Goal: Task Accomplishment & Management: Use online tool/utility

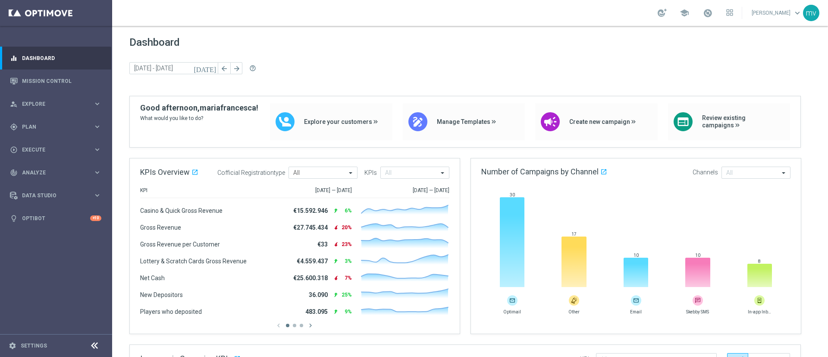
drag, startPoint x: 63, startPoint y: 124, endPoint x: 63, endPoint y: 138, distance: 14.2
click at [63, 124] on span "Plan" at bounding box center [57, 126] width 71 height 5
click at [52, 182] on link "Streams" at bounding box center [55, 183] width 67 height 7
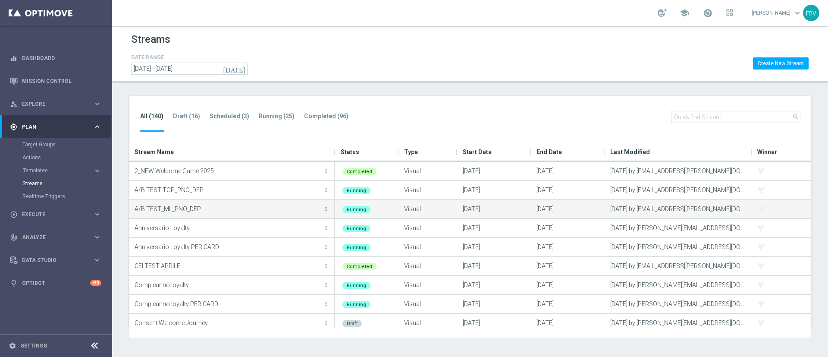
click at [326, 208] on icon "more_vert" at bounding box center [326, 208] width 7 height 7
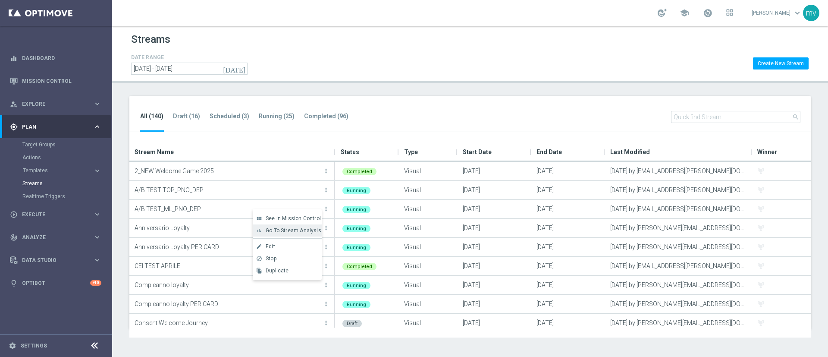
click at [302, 230] on span "Go To Stream Analysis" at bounding box center [294, 230] width 56 height 6
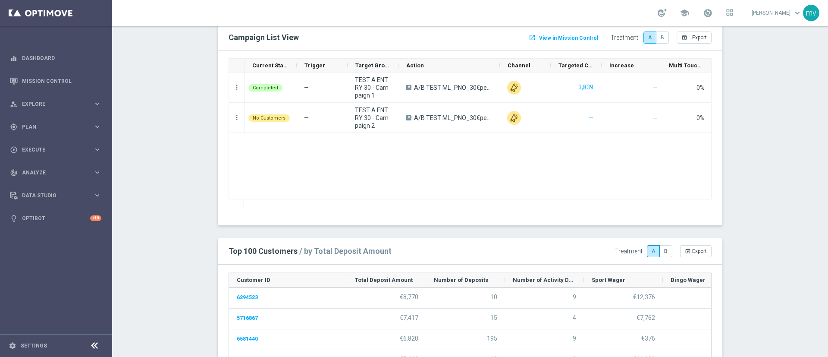
scroll to position [850, 0]
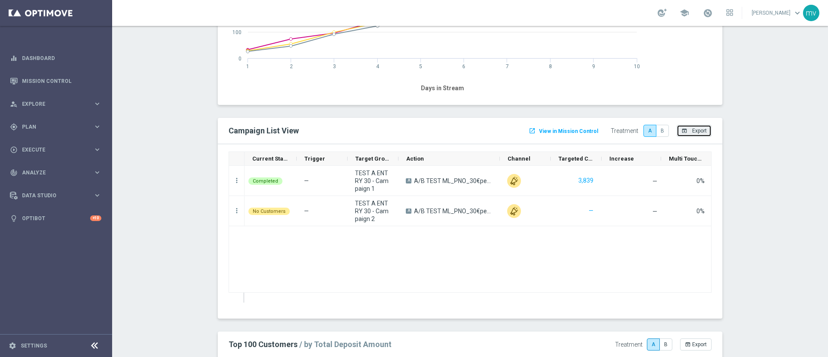
click at [700, 129] on span "Export" at bounding box center [699, 131] width 15 height 6
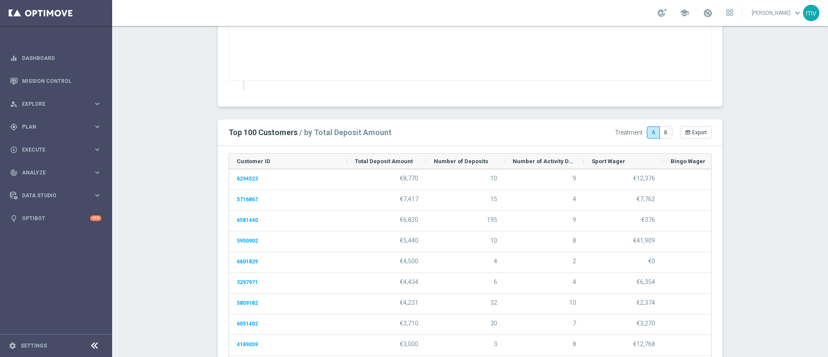
scroll to position [1108, 0]
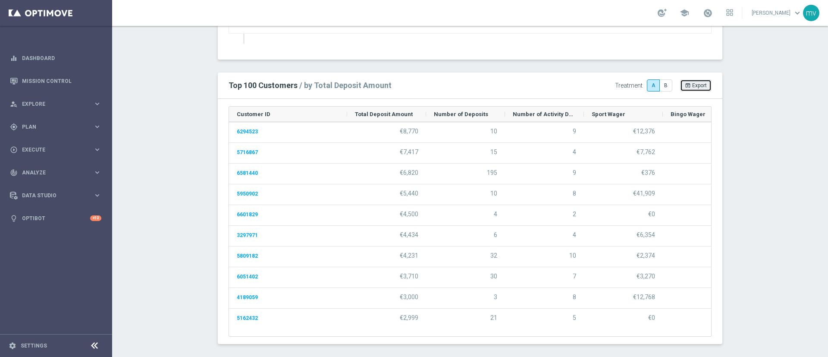
click at [693, 83] on span "Export" at bounding box center [699, 85] width 15 height 6
